Goal: Information Seeking & Learning: Learn about a topic

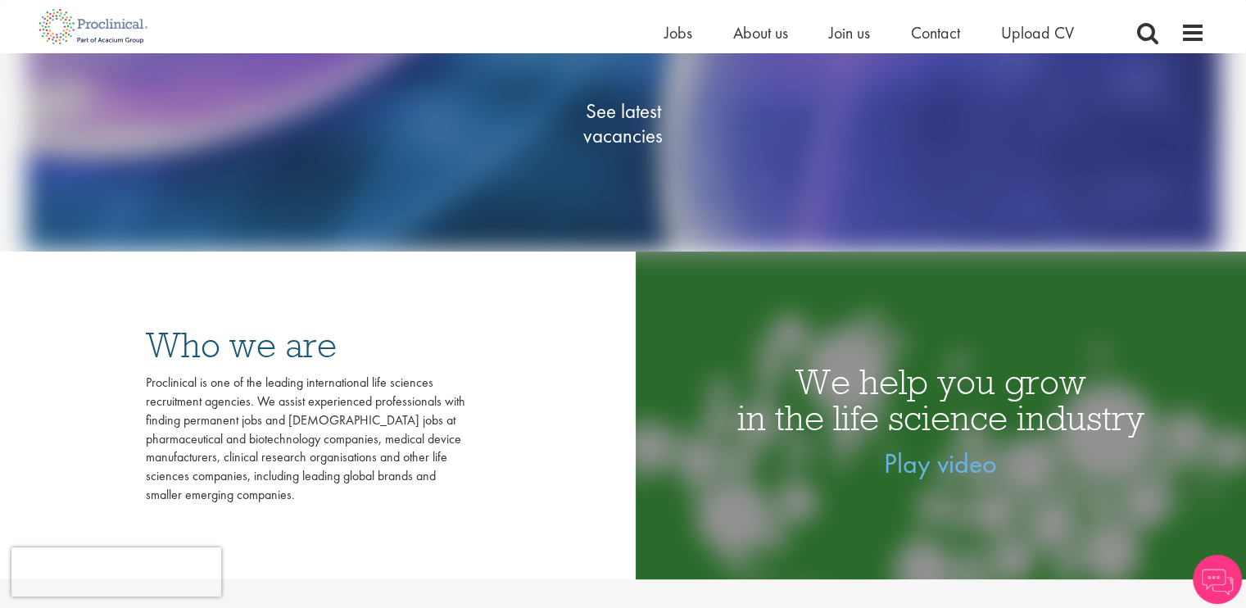
click at [641, 124] on span "See latest vacancies" at bounding box center [623, 123] width 164 height 49
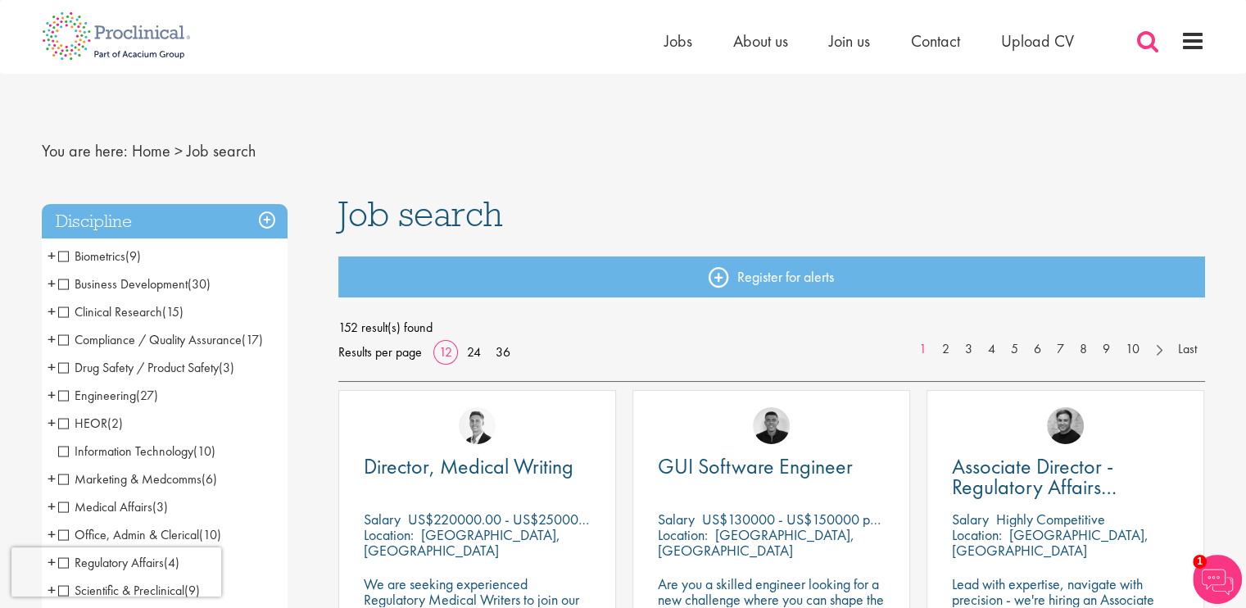
click at [1152, 39] on span at bounding box center [1147, 41] width 25 height 25
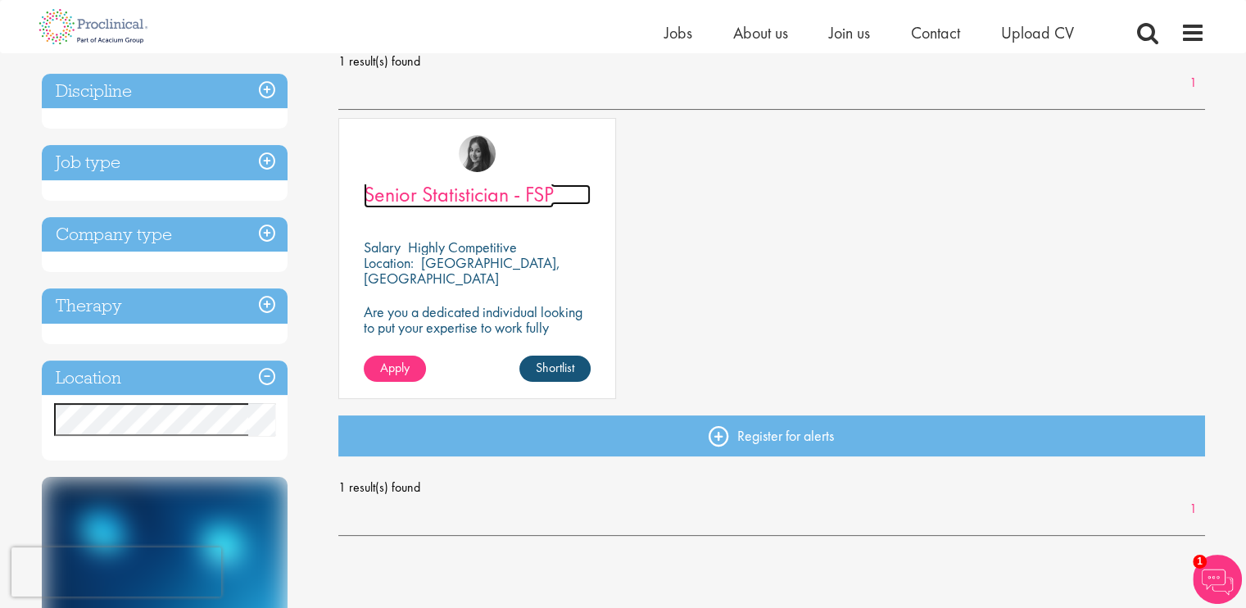
click at [482, 198] on span "Senior Statistician - FSP" at bounding box center [459, 194] width 190 height 28
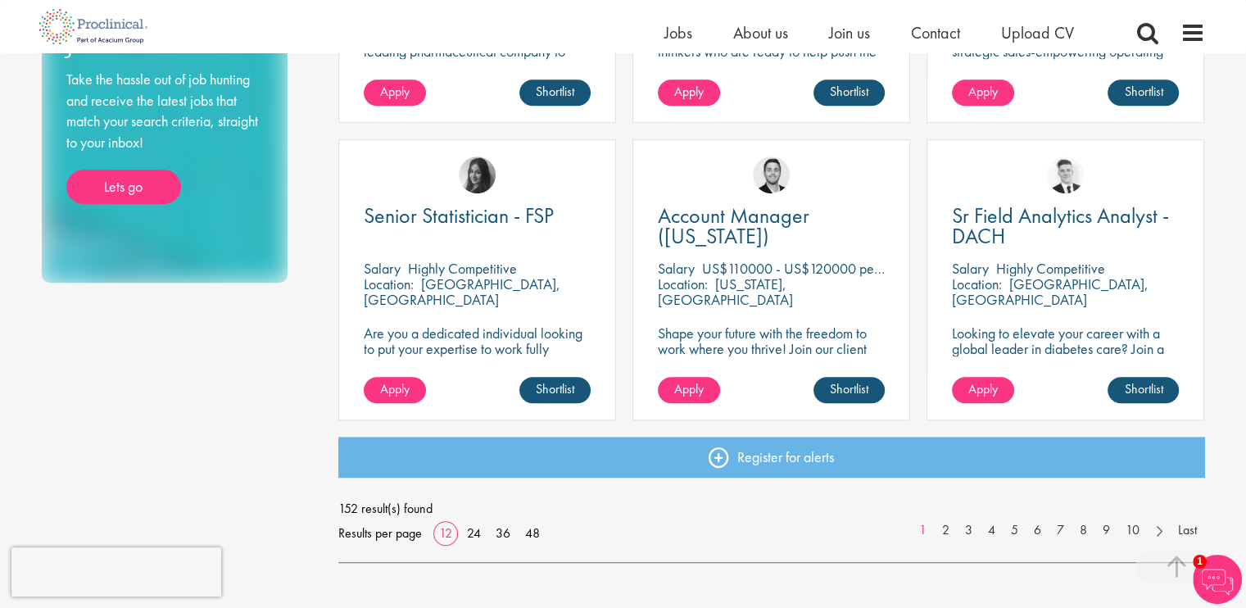
scroll to position [1229, 0]
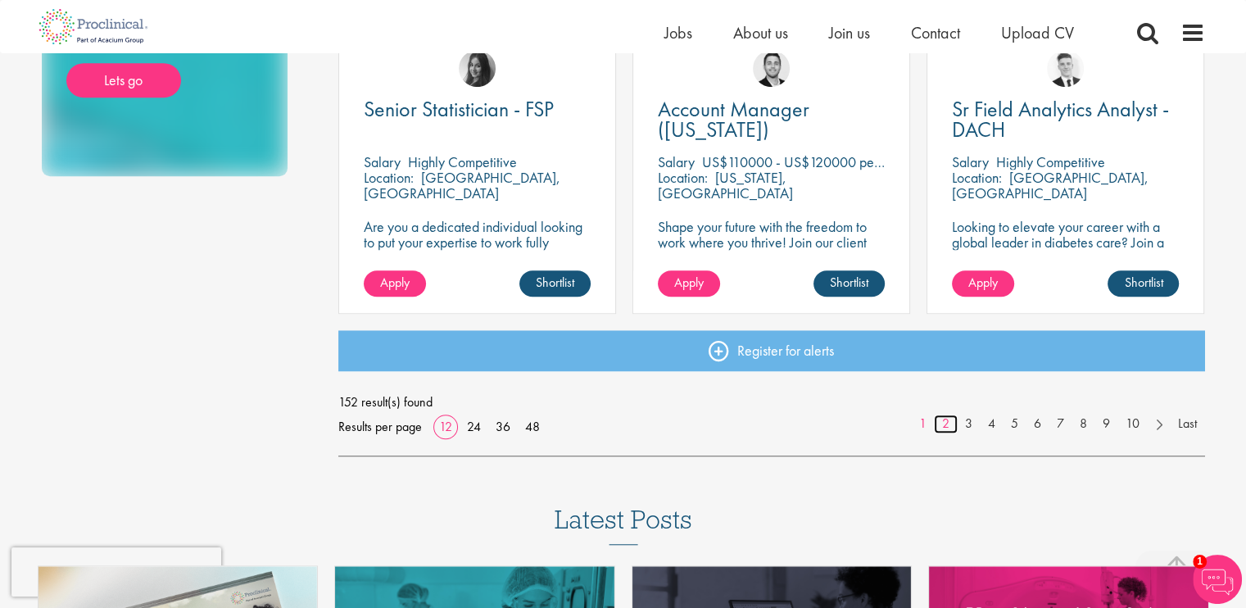
click at [945, 422] on link "2" at bounding box center [946, 423] width 24 height 19
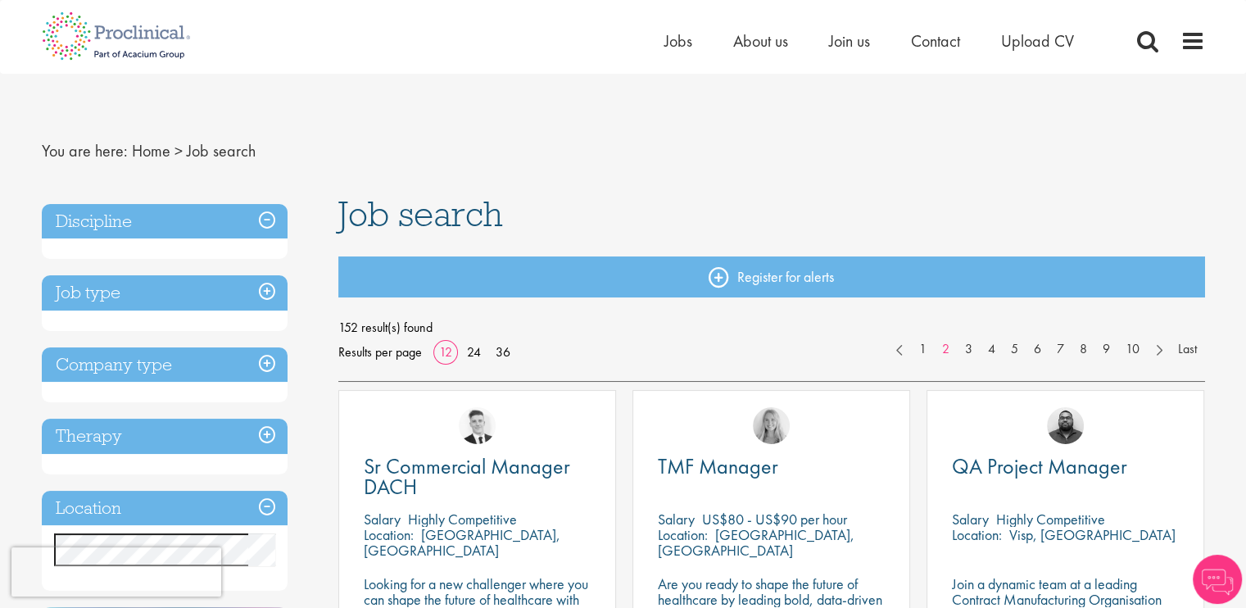
click at [182, 222] on h3 "Discipline" at bounding box center [165, 221] width 246 height 35
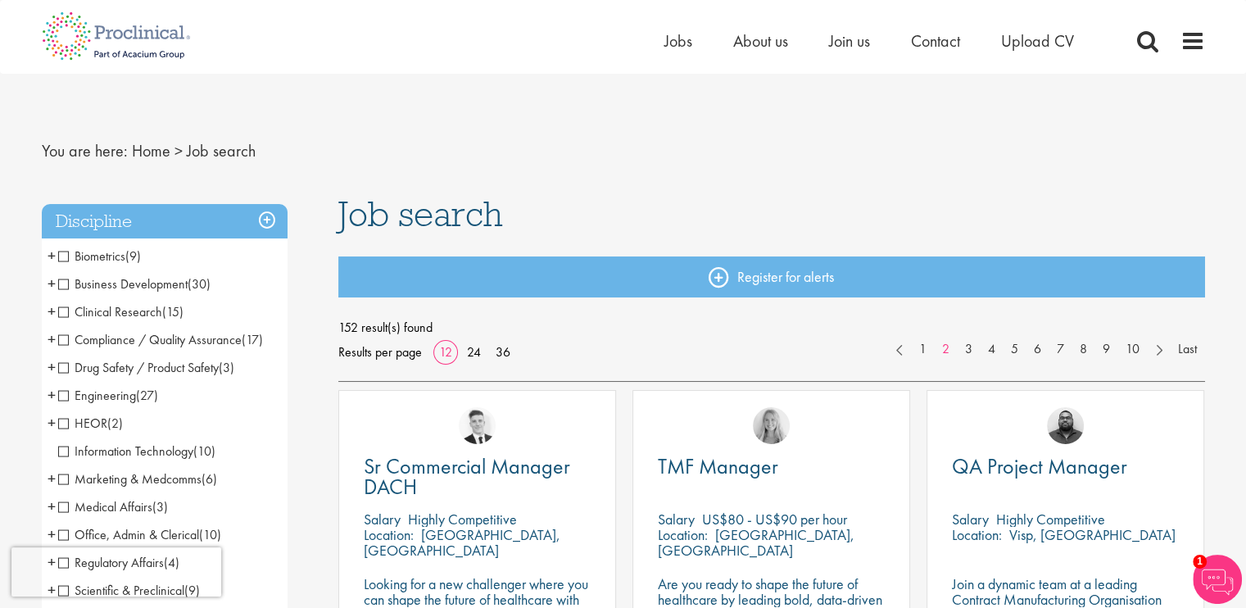
click at [50, 392] on span "+" at bounding box center [52, 395] width 8 height 25
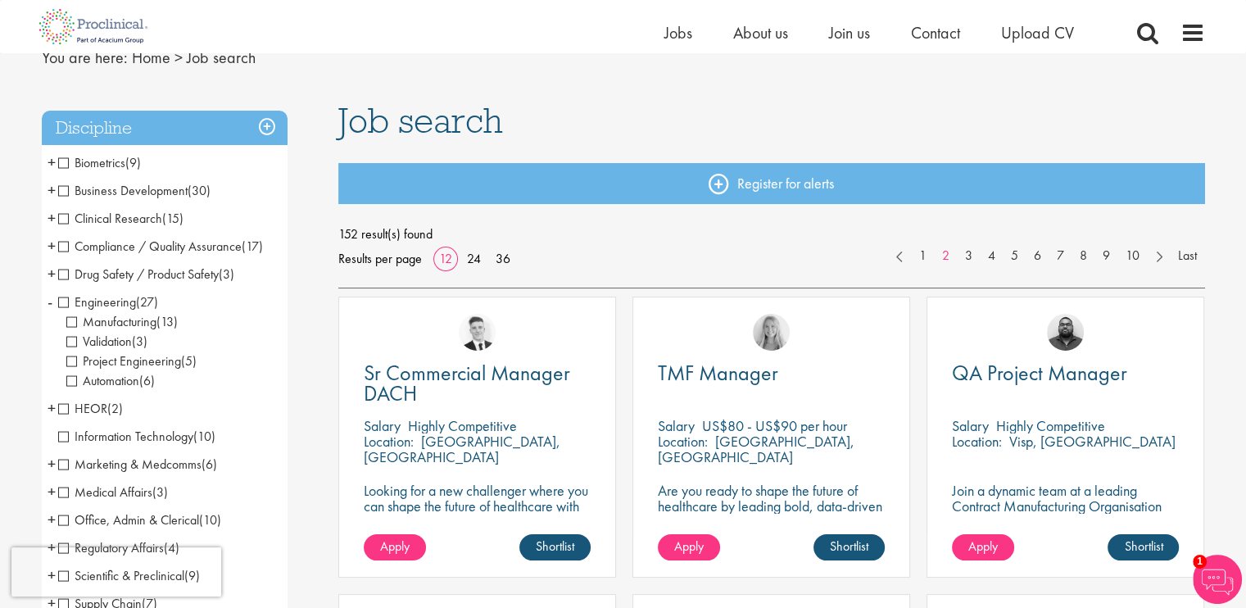
scroll to position [82, 0]
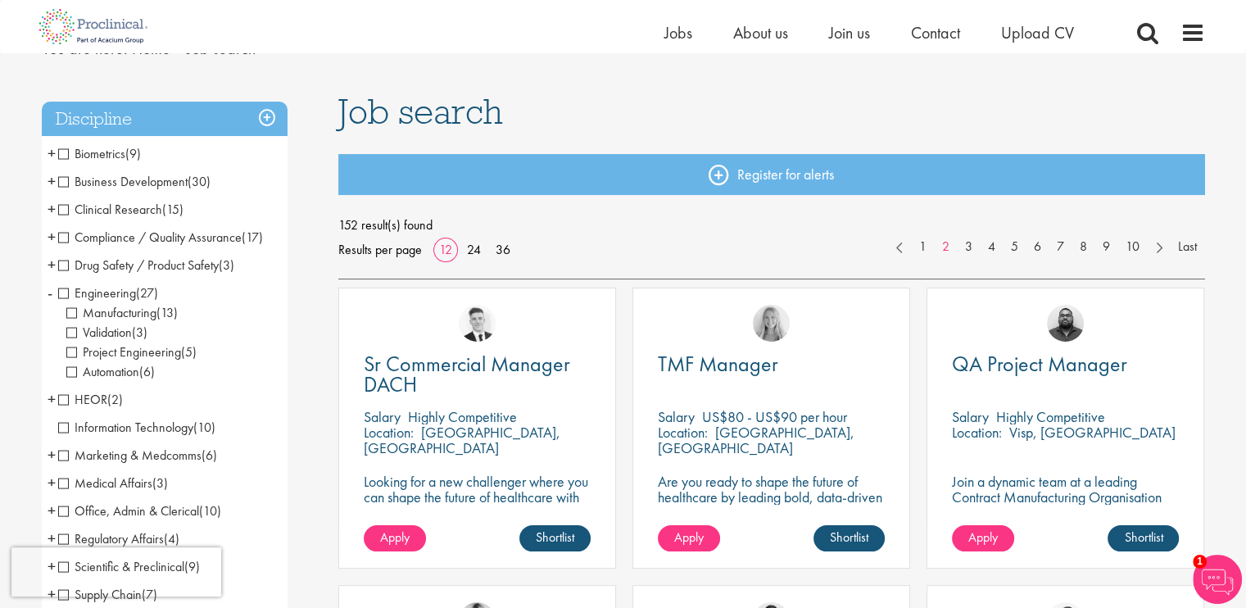
click at [66, 289] on span "Engineering" at bounding box center [97, 292] width 78 height 17
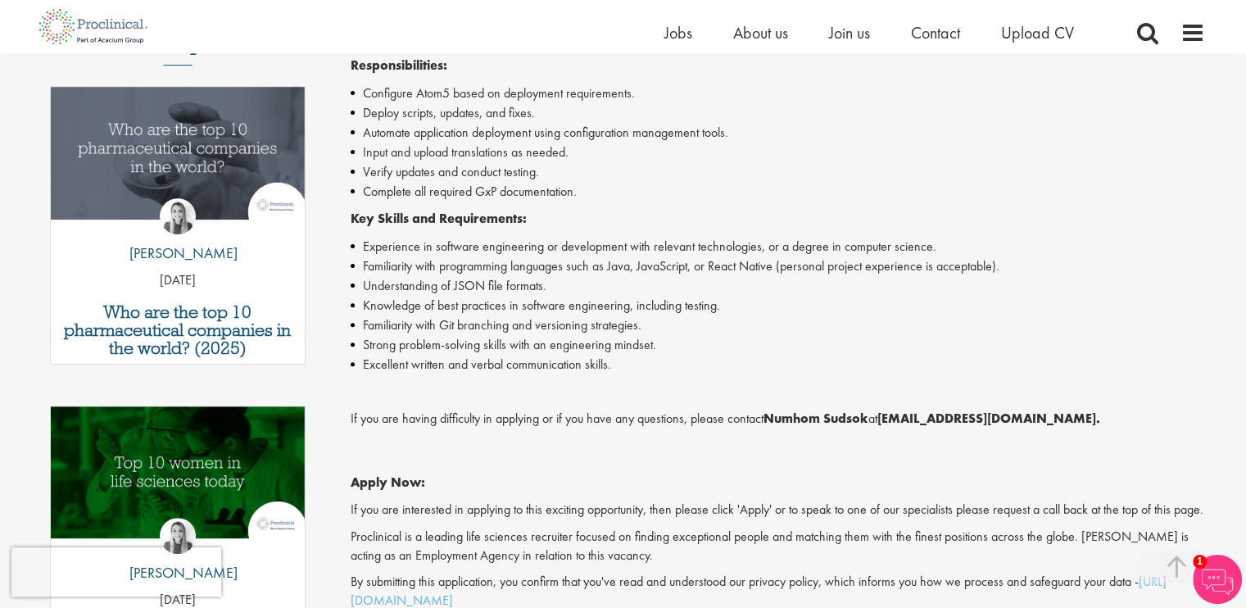
scroll to position [491, 0]
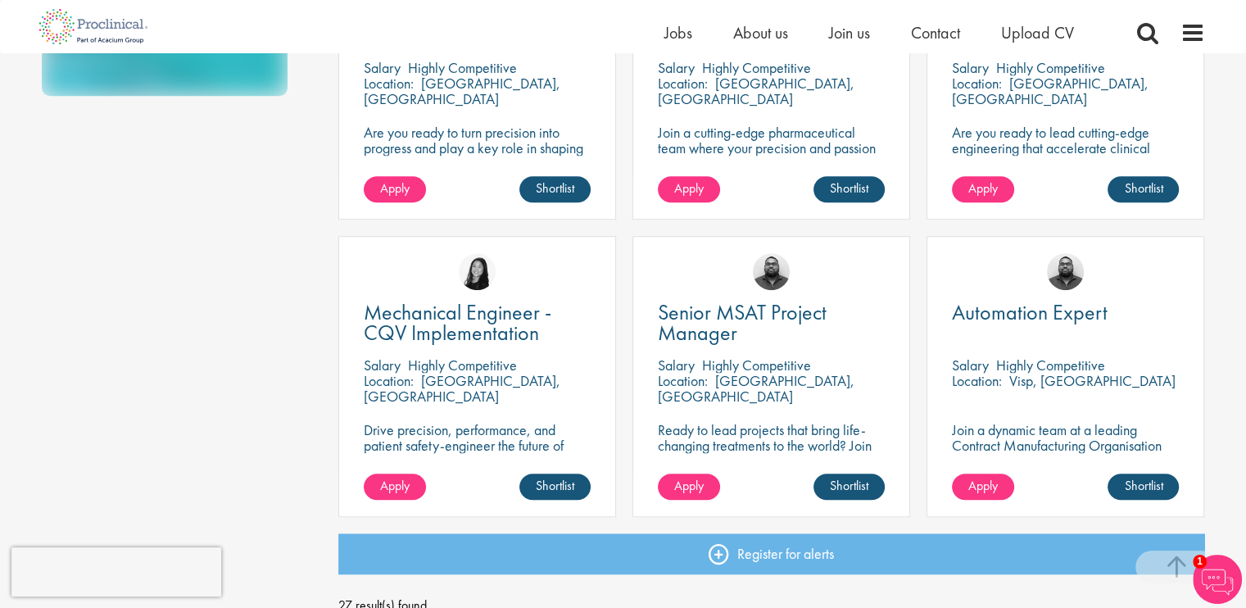
scroll to position [1229, 0]
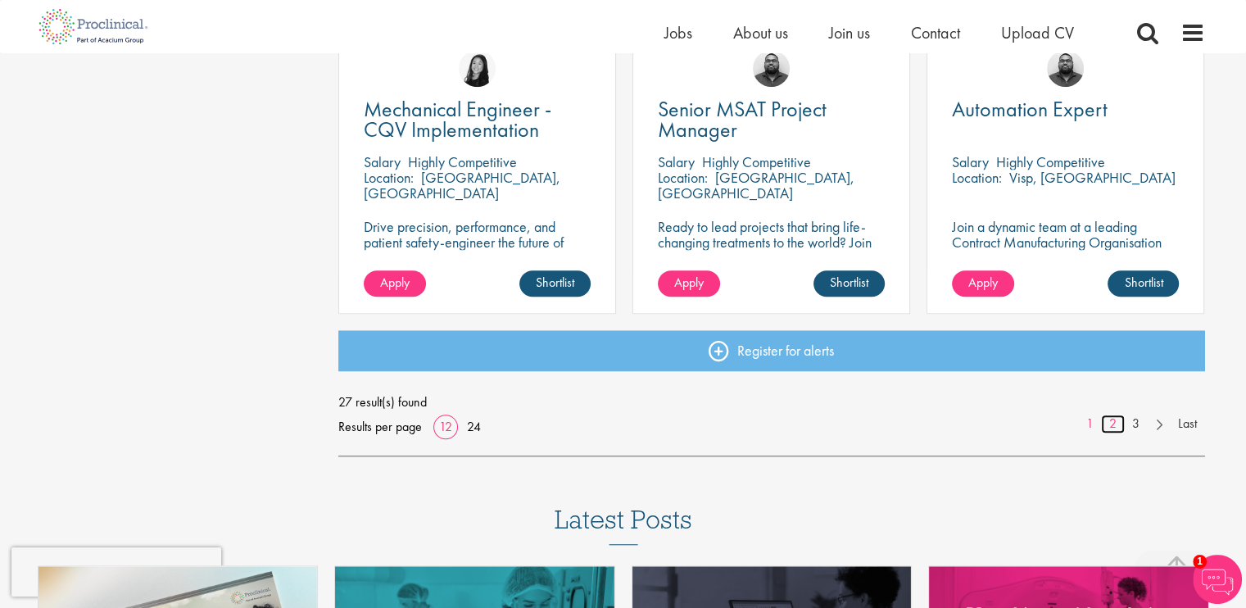
click at [1111, 423] on link "2" at bounding box center [1113, 423] width 24 height 19
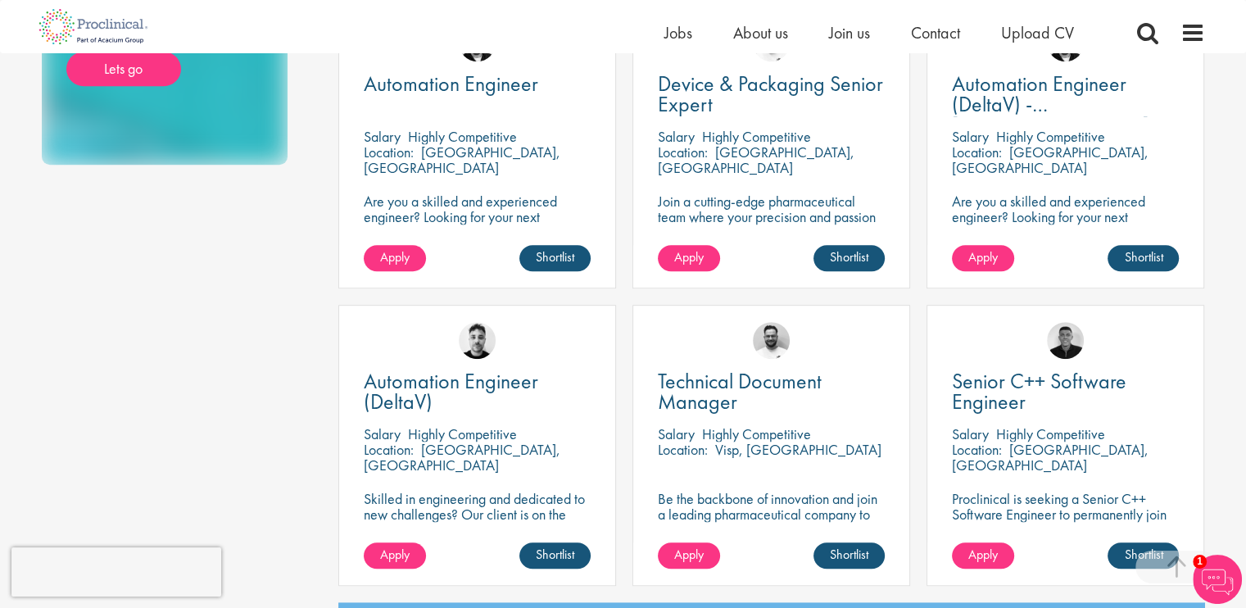
scroll to position [1147, 0]
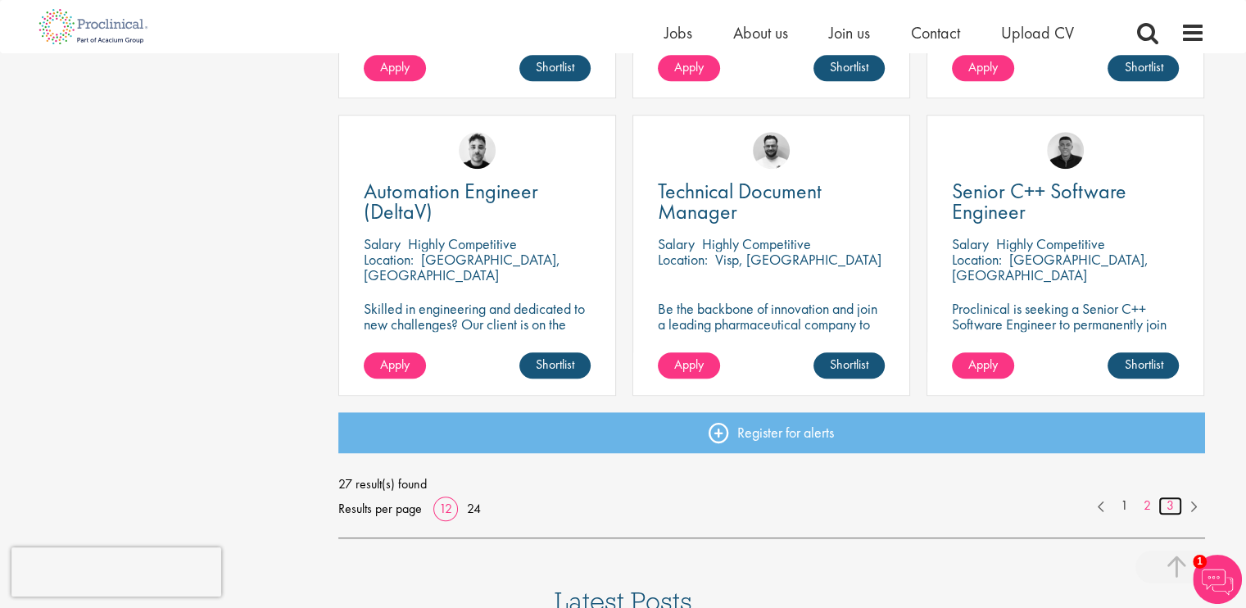
click at [1163, 505] on link "3" at bounding box center [1170, 505] width 24 height 19
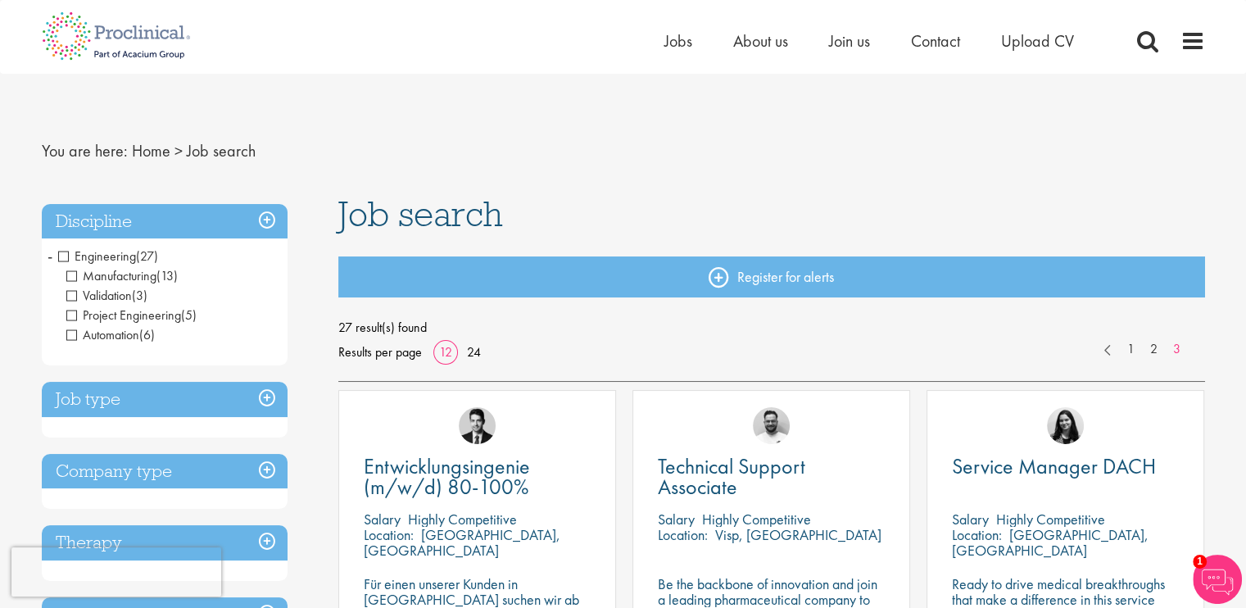
click at [64, 258] on span "Engineering" at bounding box center [97, 255] width 78 height 17
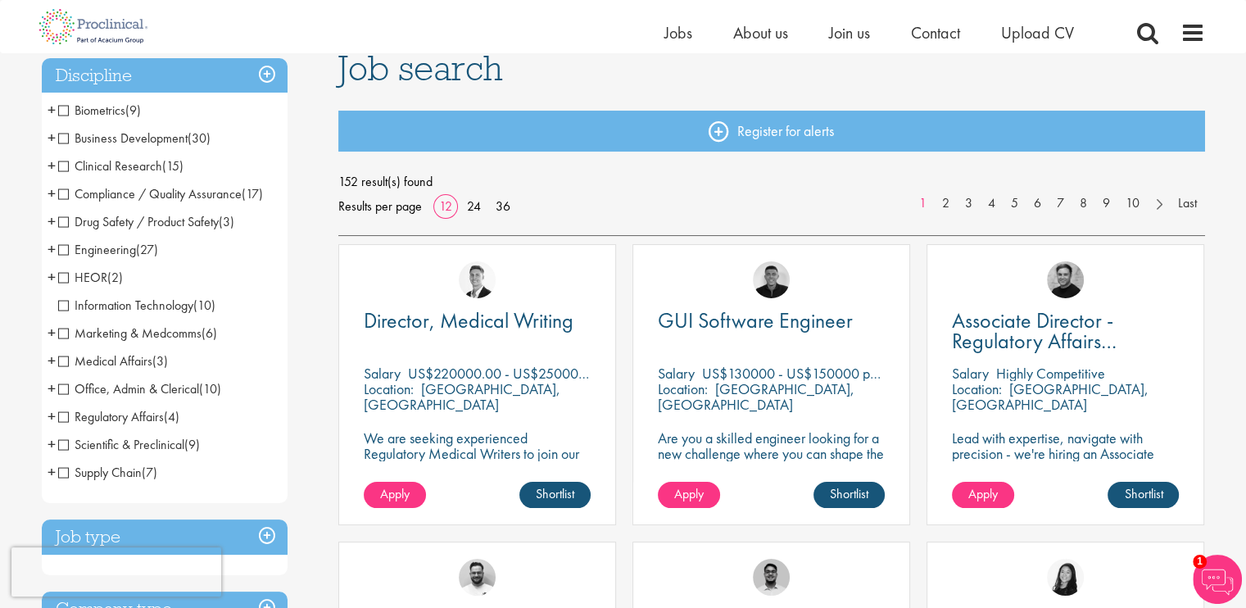
scroll to position [164, 0]
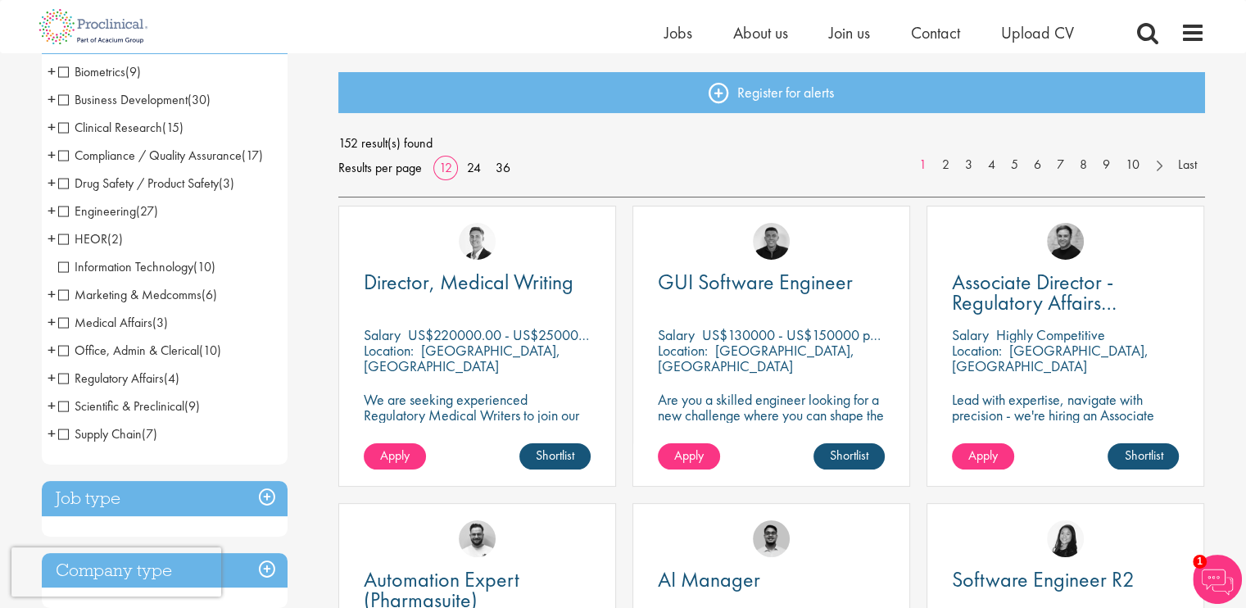
click at [64, 268] on span "Information Technology" at bounding box center [125, 266] width 135 height 17
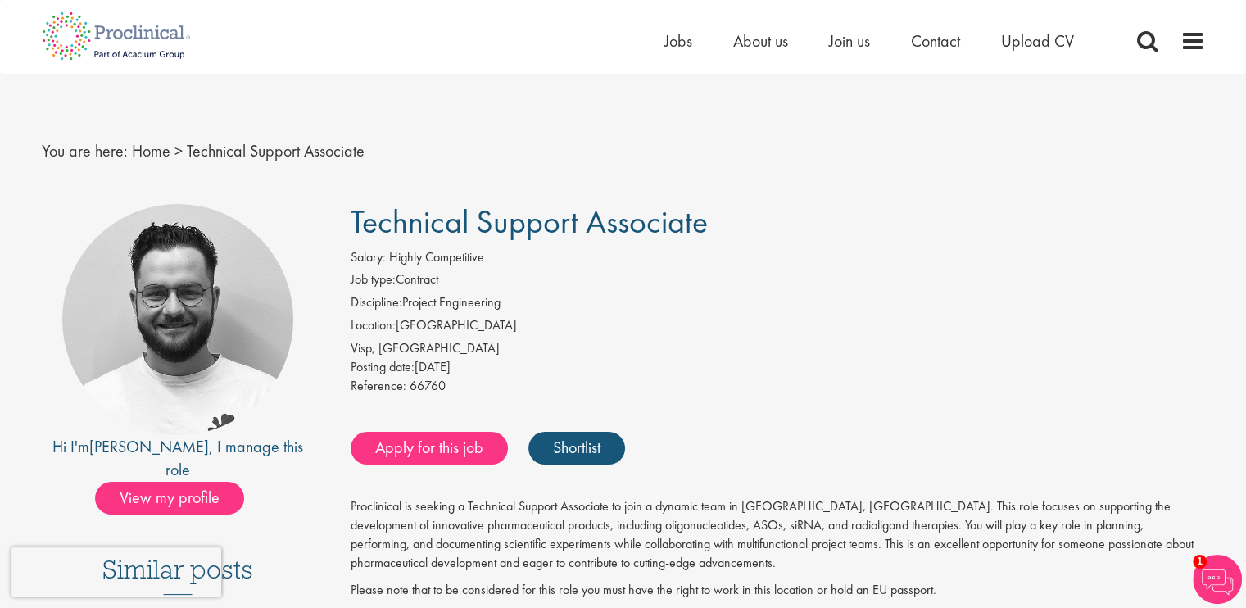
scroll to position [328, 0]
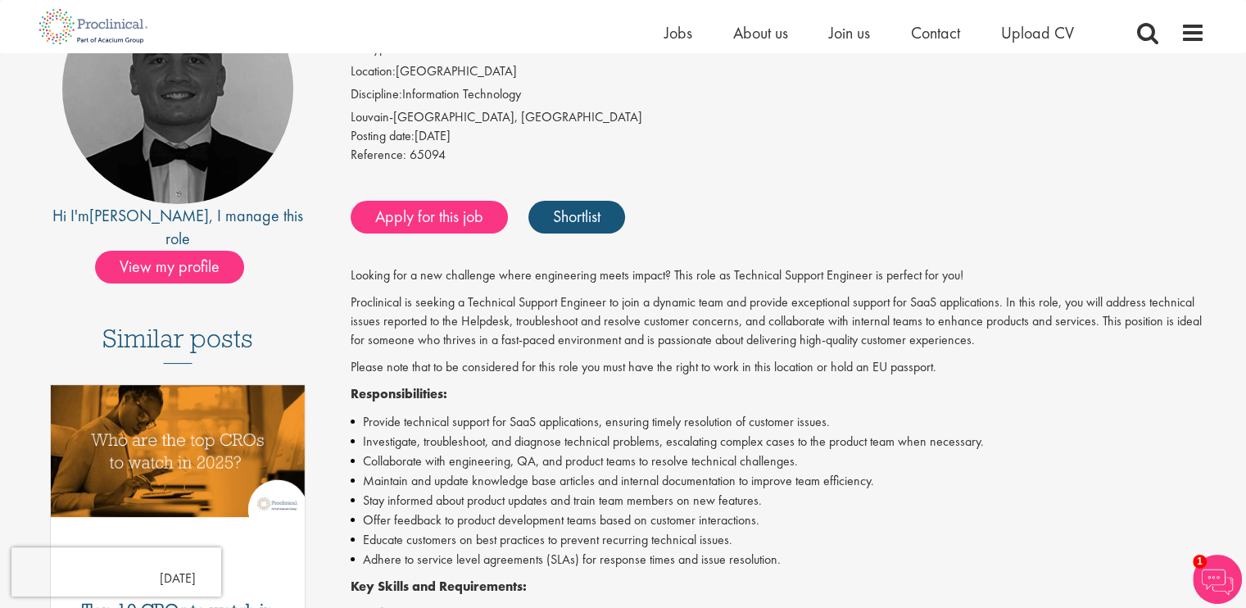
scroll to position [164, 0]
